Goal: Task Accomplishment & Management: Use online tool/utility

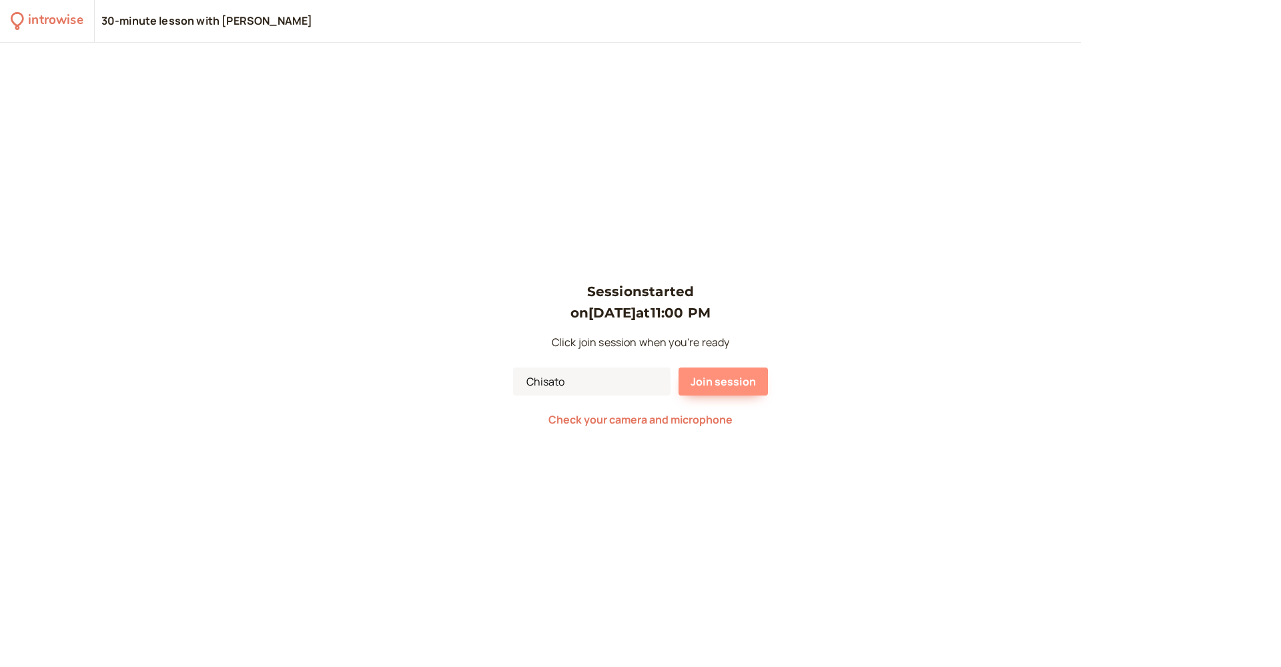
click at [735, 380] on span "Join session" at bounding box center [723, 381] width 65 height 15
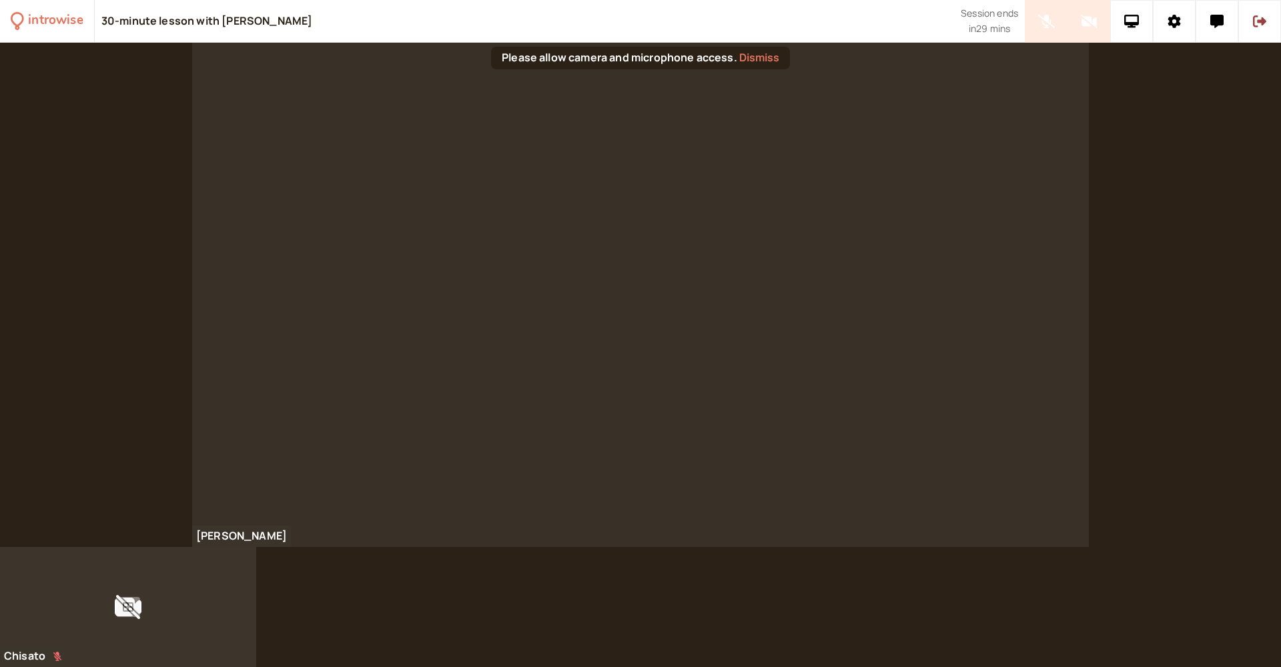
click at [55, 659] on div at bounding box center [128, 607] width 256 height 120
click at [754, 59] on button "Dismiss" at bounding box center [759, 57] width 40 height 12
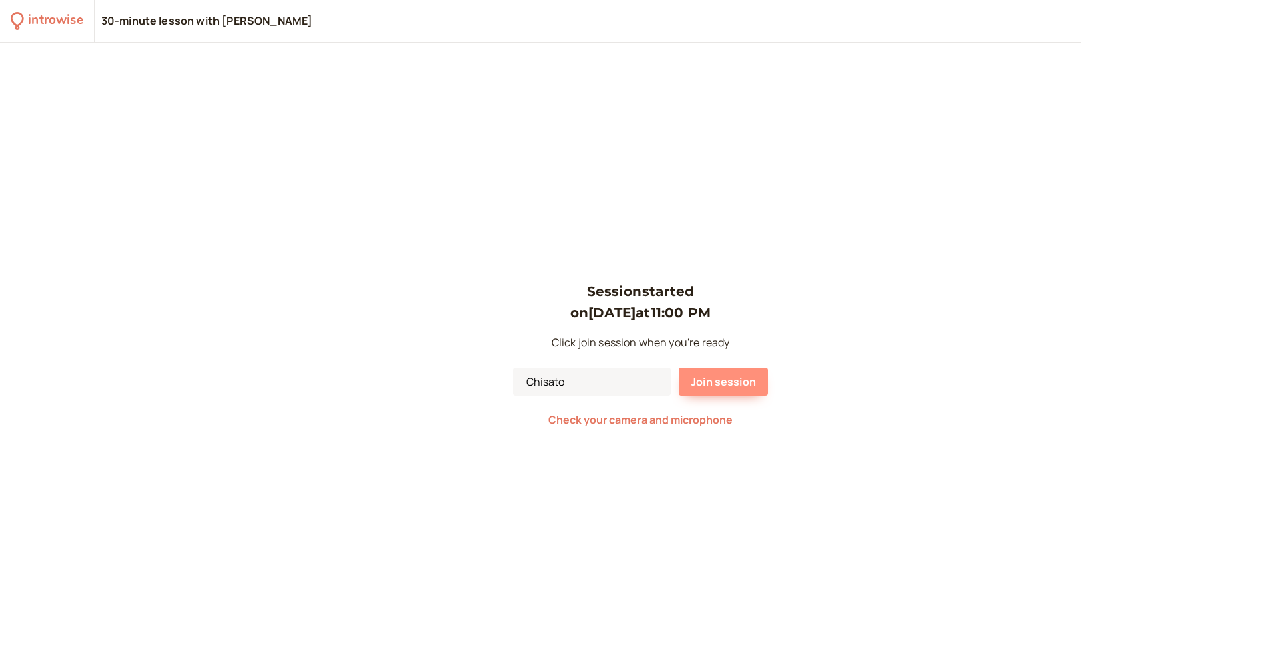
click at [742, 384] on span "Join session" at bounding box center [723, 381] width 65 height 15
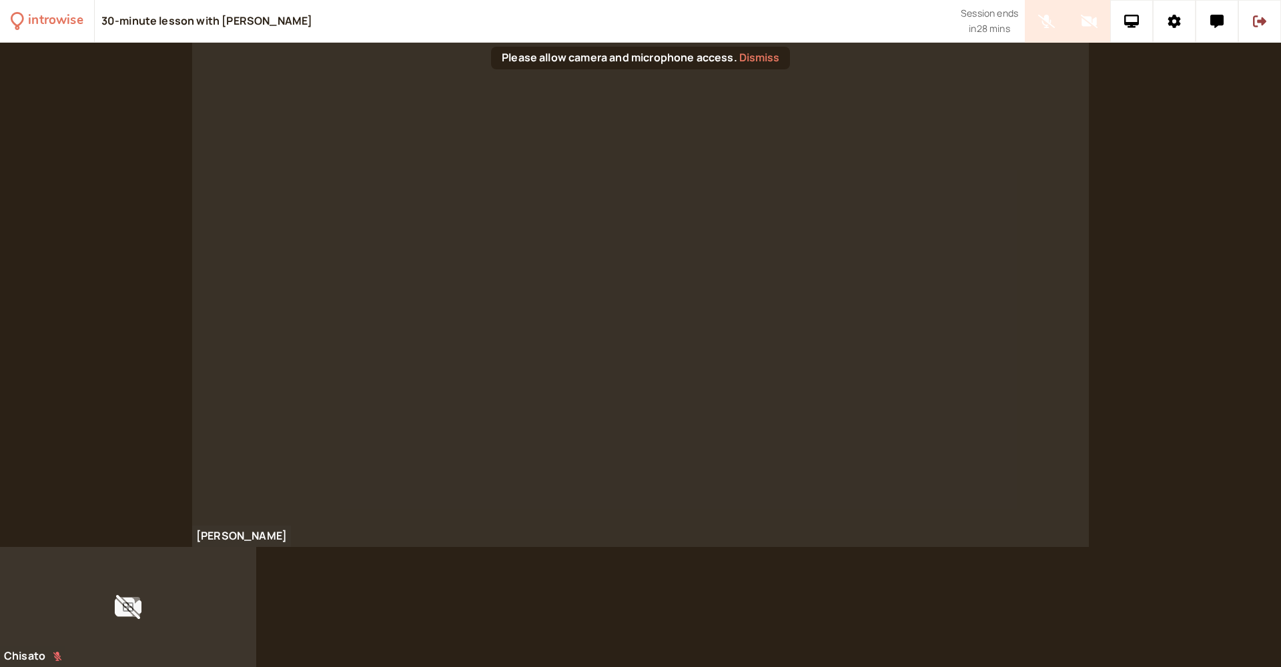
click at [57, 657] on div at bounding box center [128, 607] width 256 height 120
click at [130, 607] on icon at bounding box center [128, 607] width 11 height 9
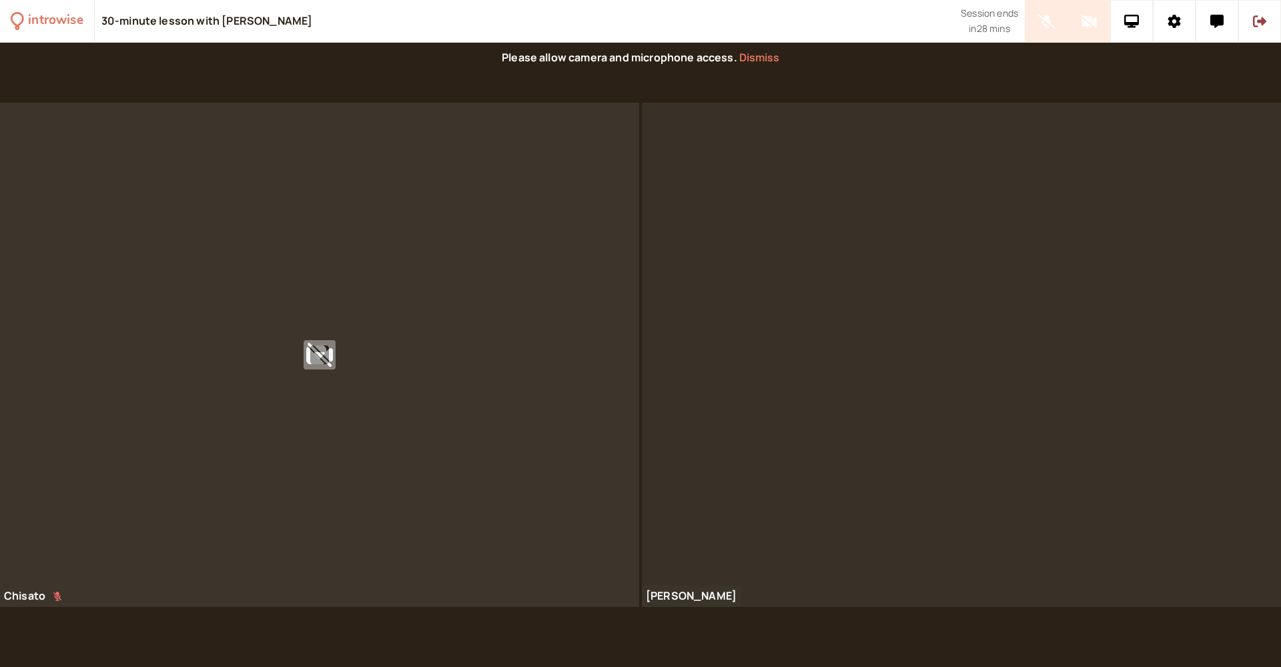
click at [322, 354] on icon at bounding box center [319, 354] width 19 height 21
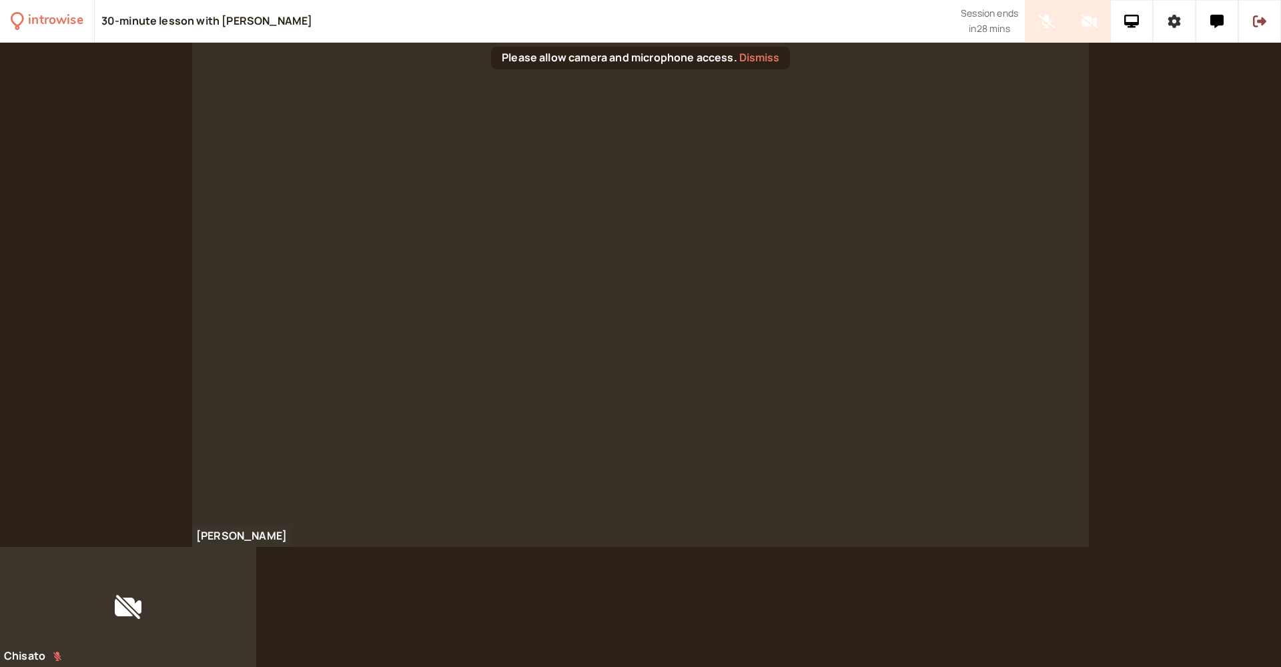
click at [1178, 23] on icon at bounding box center [1175, 21] width 13 height 13
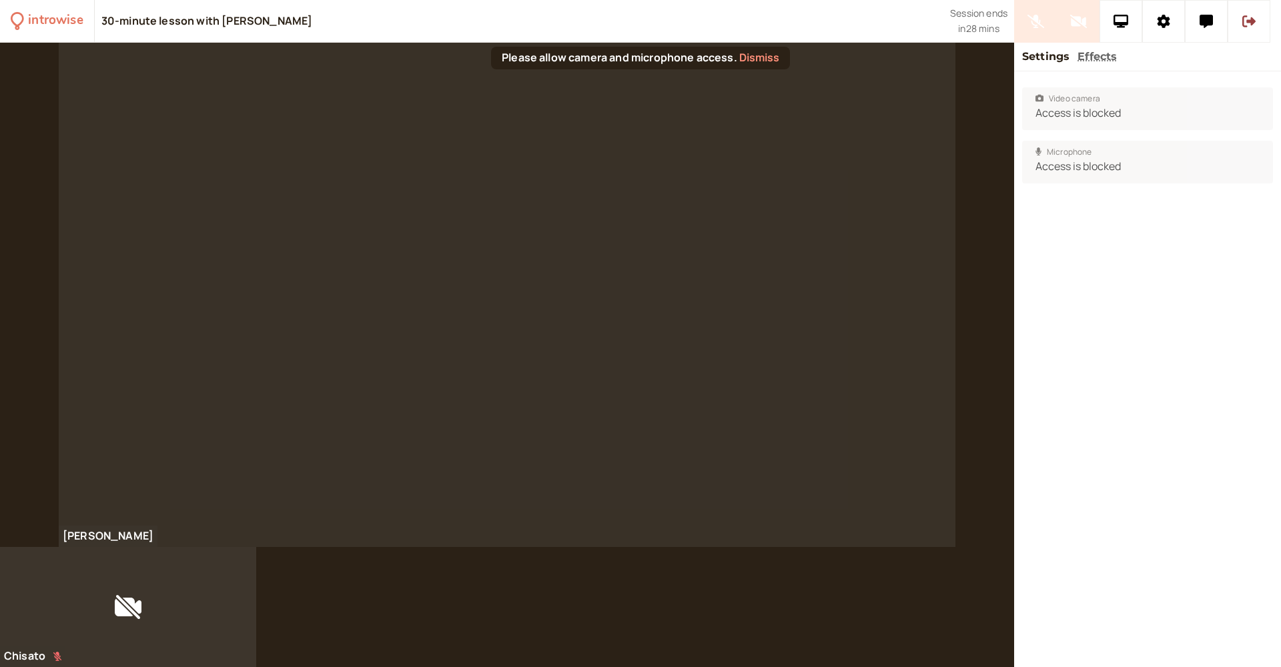
click at [755, 58] on button "Dismiss" at bounding box center [759, 57] width 40 height 12
click at [55, 659] on div at bounding box center [128, 607] width 256 height 120
click at [61, 661] on div at bounding box center [128, 607] width 256 height 120
click at [1155, 22] on button at bounding box center [1164, 21] width 43 height 43
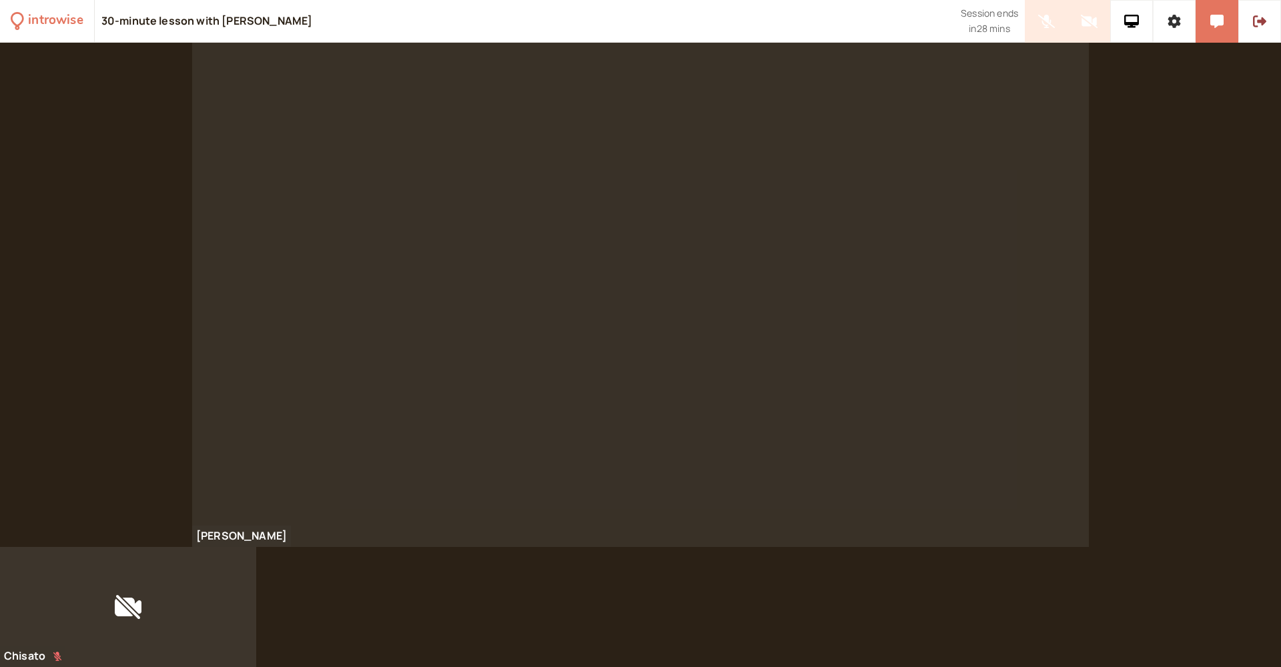
click at [1180, 17] on icon at bounding box center [1174, 21] width 13 height 13
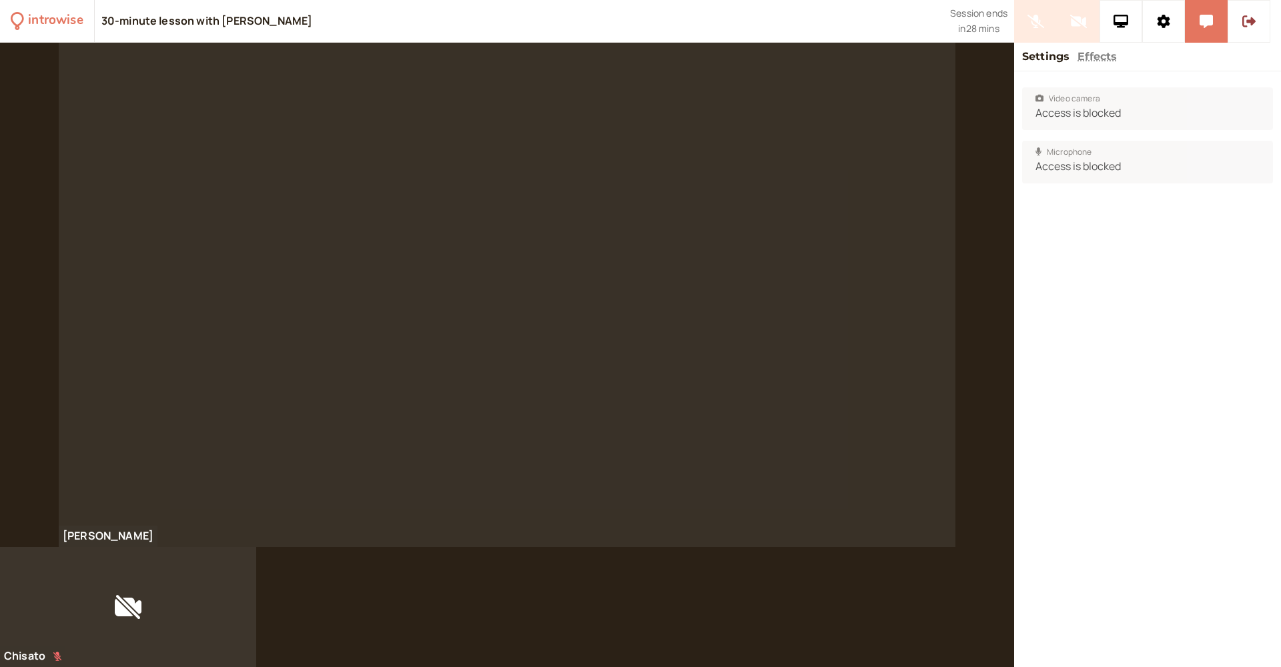
click at [1100, 58] on button "Effects" at bounding box center [1097, 56] width 39 height 17
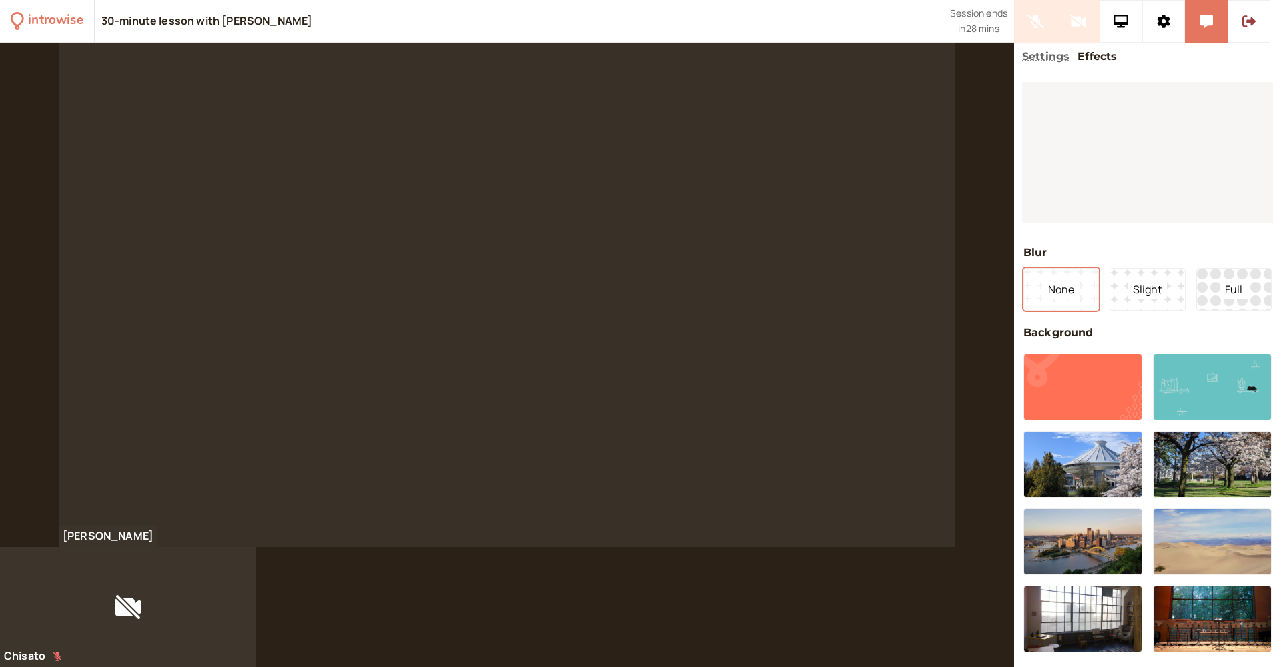
drag, startPoint x: 1244, startPoint y: 9, endPoint x: 1249, endPoint y: 25, distance: 16.7
click at [1248, 25] on button at bounding box center [1249, 21] width 43 height 43
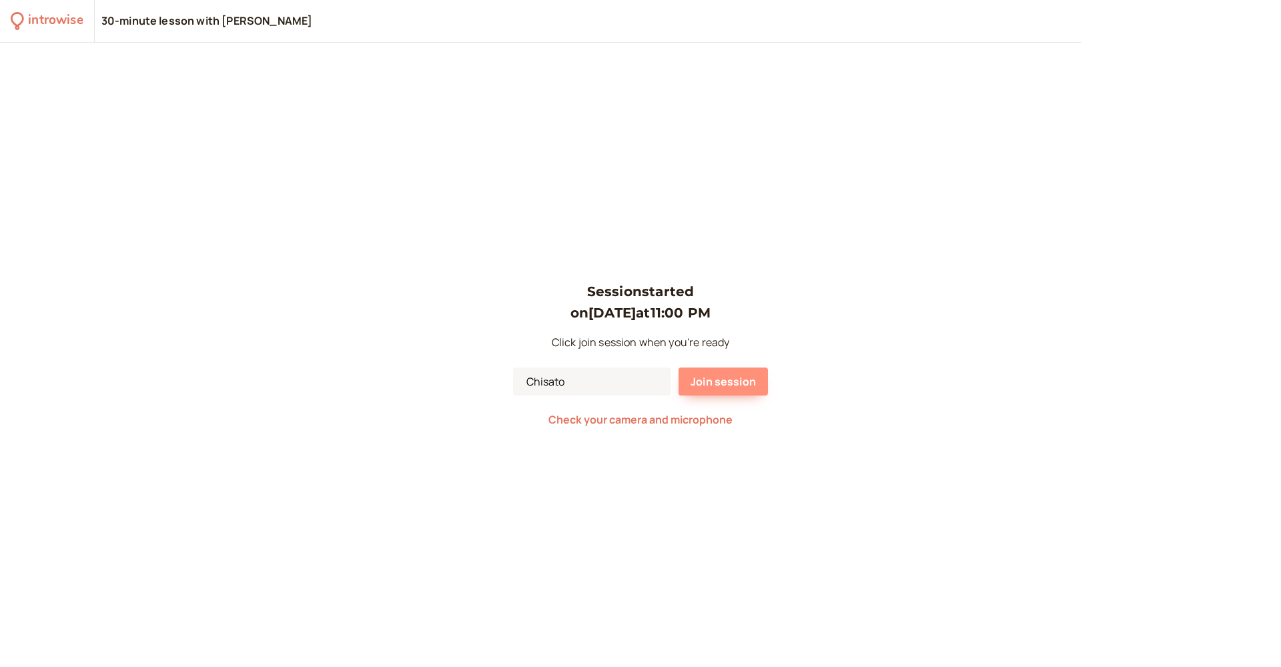
click at [706, 378] on span "Join session" at bounding box center [723, 381] width 65 height 15
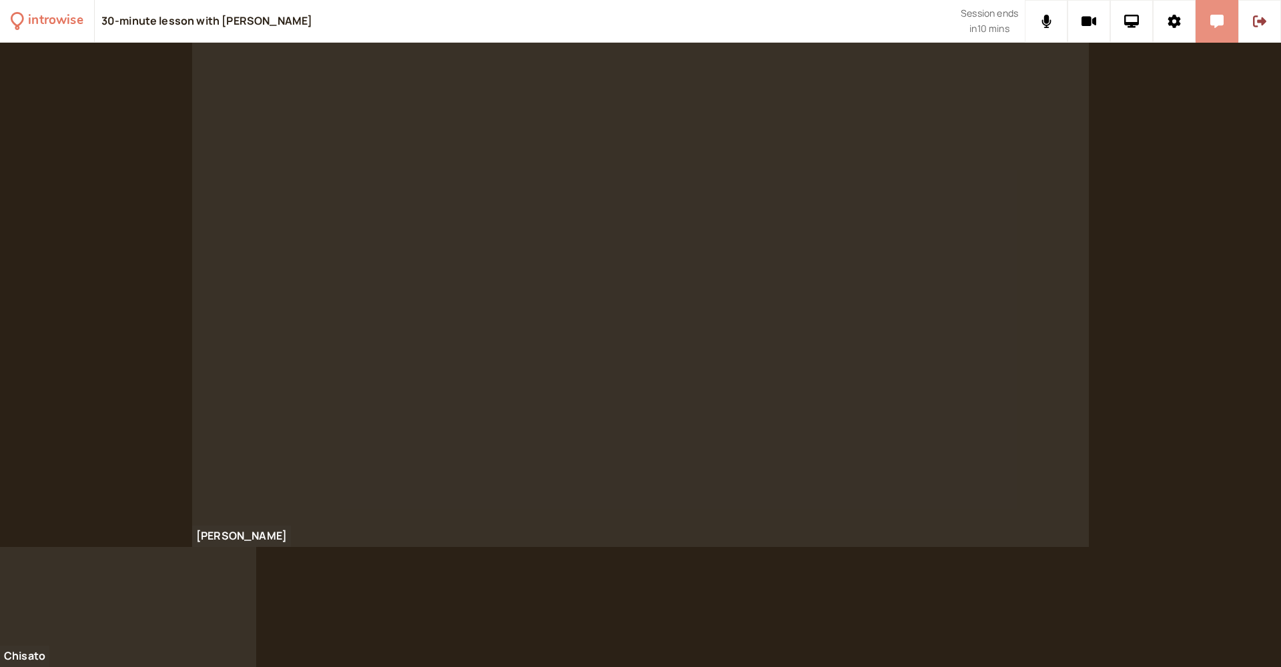
click at [1217, 17] on icon at bounding box center [1217, 21] width 13 height 13
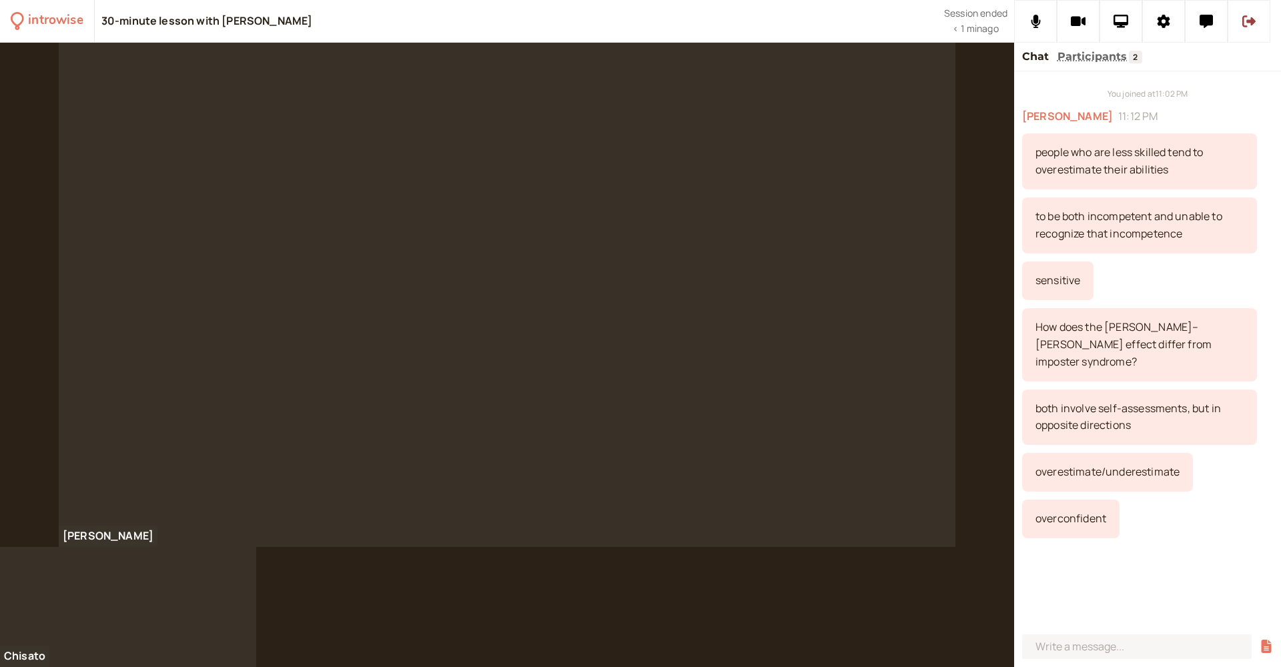
click at [1227, 58] on div "Chat Participants 2" at bounding box center [1147, 57] width 267 height 29
click at [873, 24] on div "30-minute lesson with [PERSON_NAME]" at bounding box center [522, 21] width 843 height 42
